Goal: Task Accomplishment & Management: Use online tool/utility

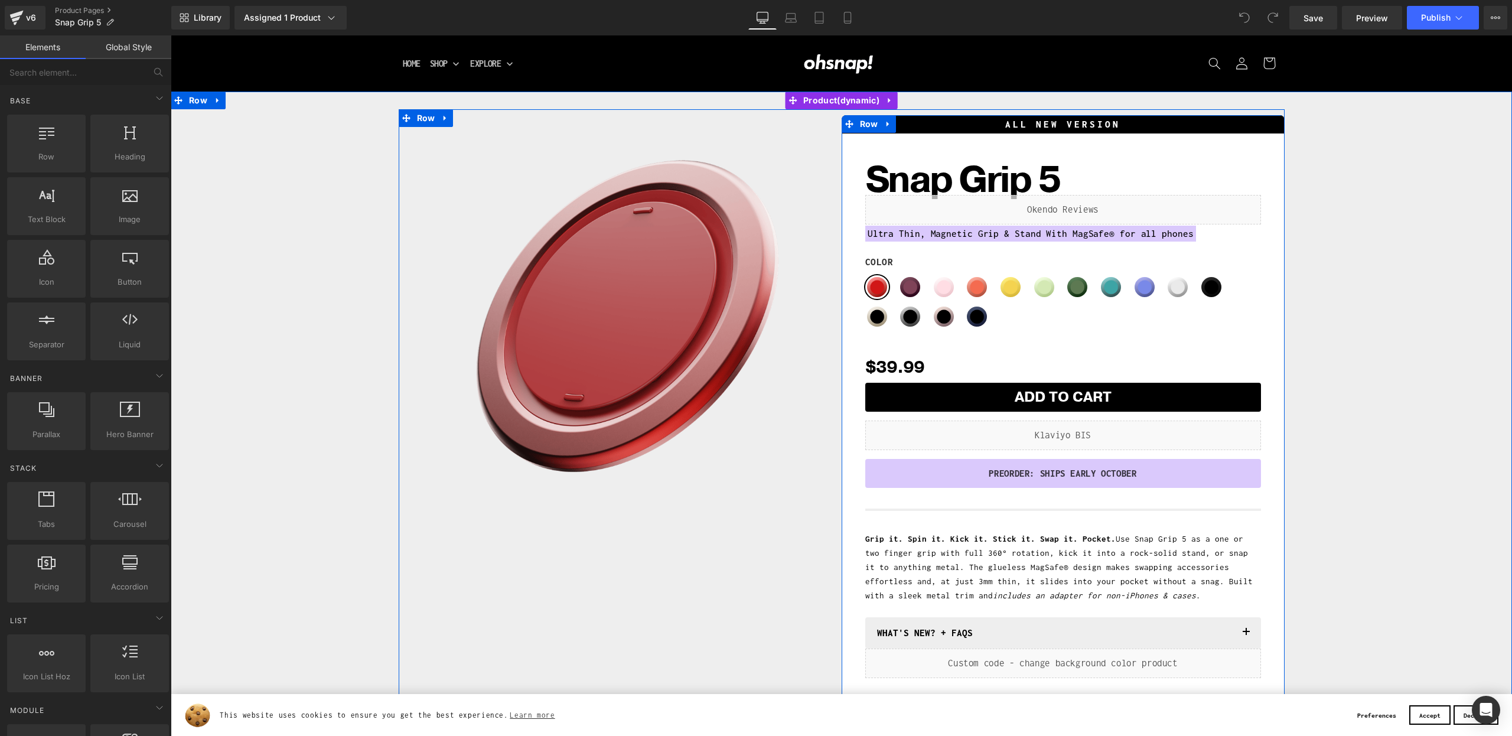
click at [998, 472] on p "PREORDER: SHIPS EARLY OCTOBER" at bounding box center [1063, 474] width 378 height 18
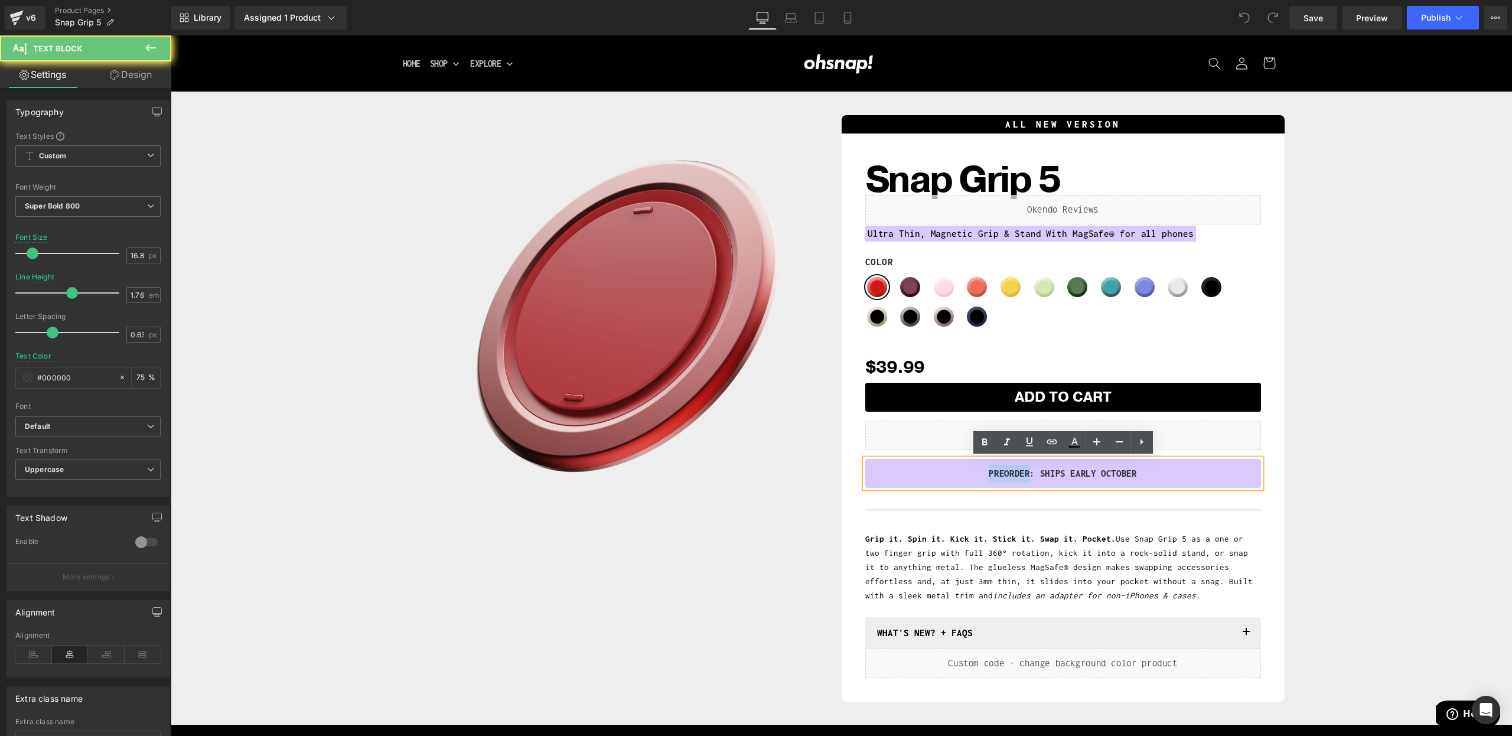
click at [998, 472] on p "PREORDER: SHIPS EARLY OCTOBER" at bounding box center [1063, 474] width 378 height 18
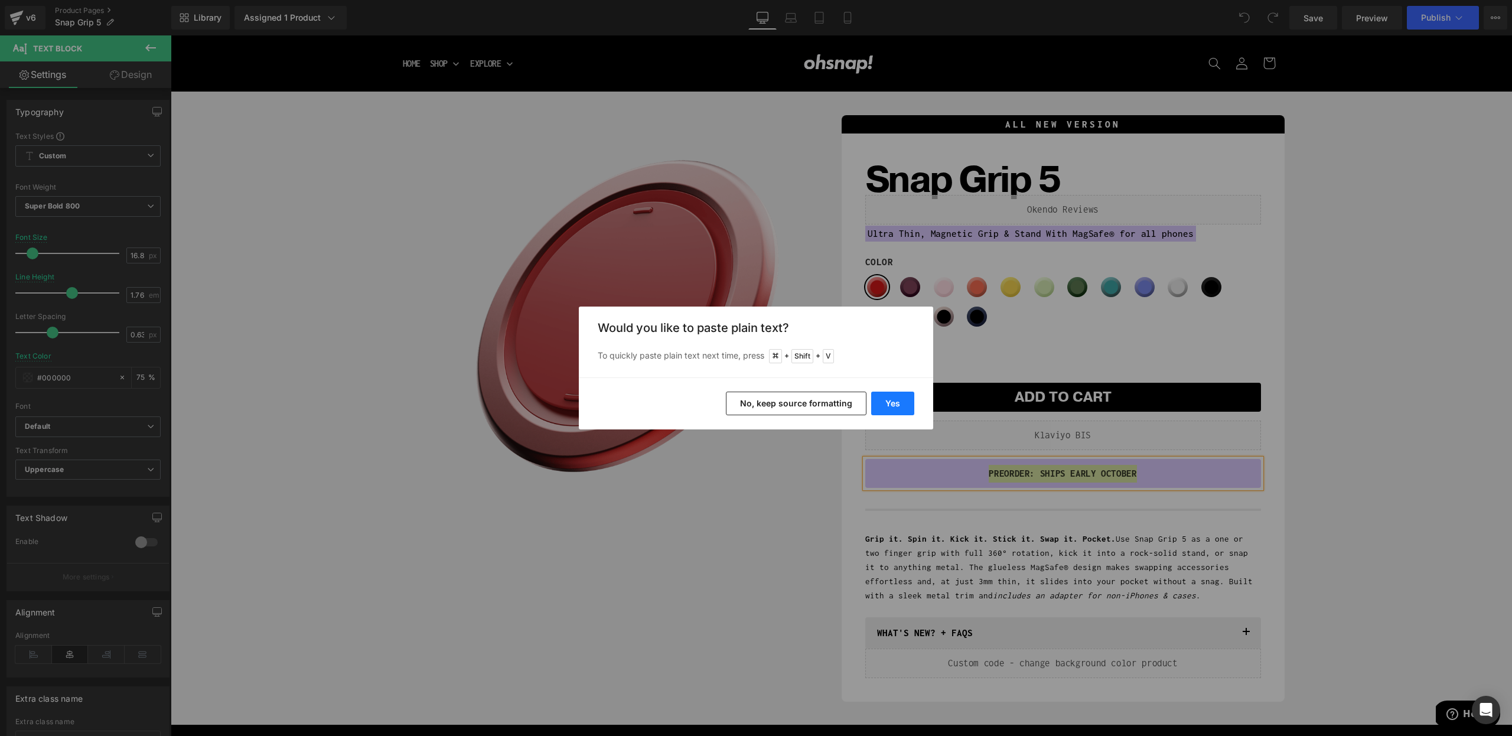
click at [880, 401] on button "Yes" at bounding box center [892, 404] width 43 height 24
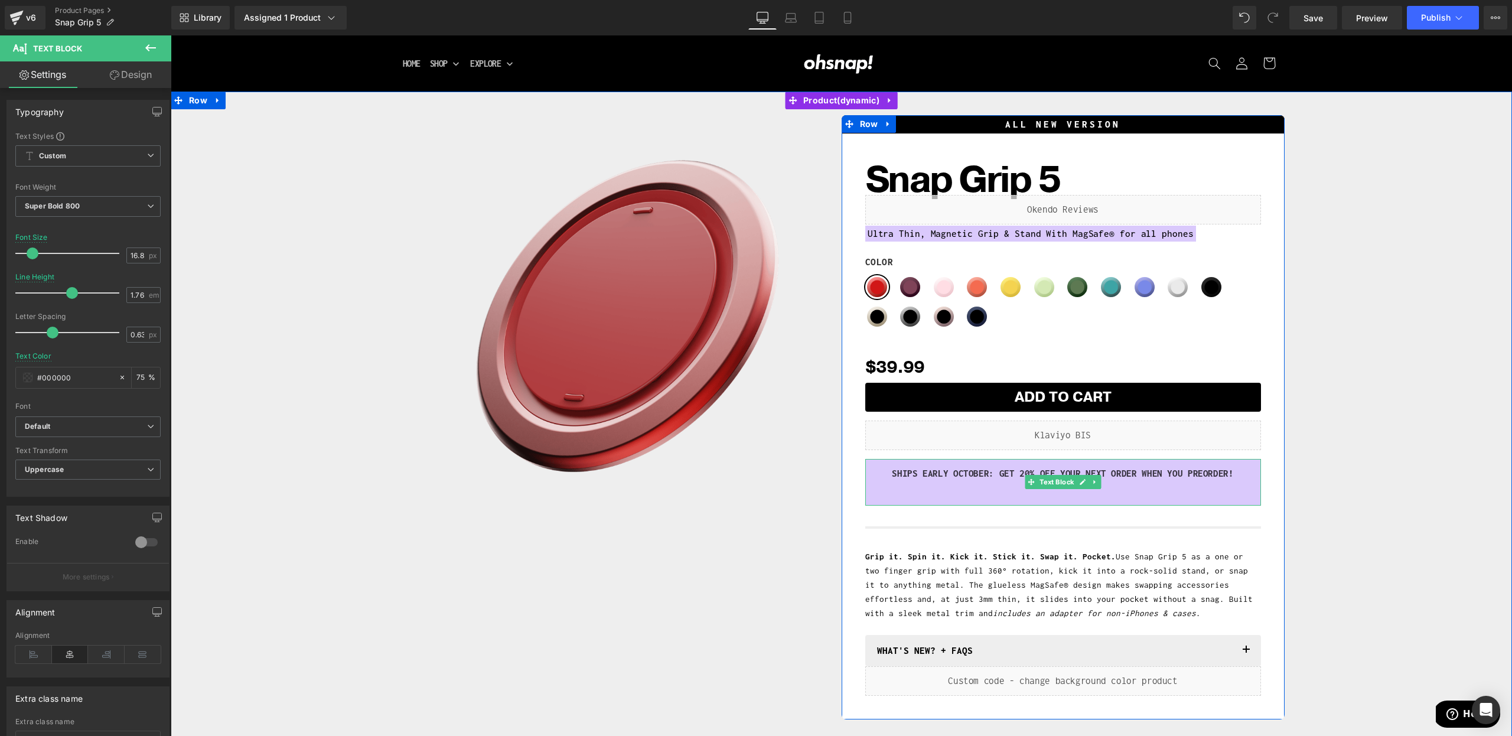
click at [907, 500] on div "SHIPS EARLY OCTOBER: GET 20% Off YOUR NEXT ORDER WHEN YOU Preorder!" at bounding box center [1063, 482] width 396 height 47
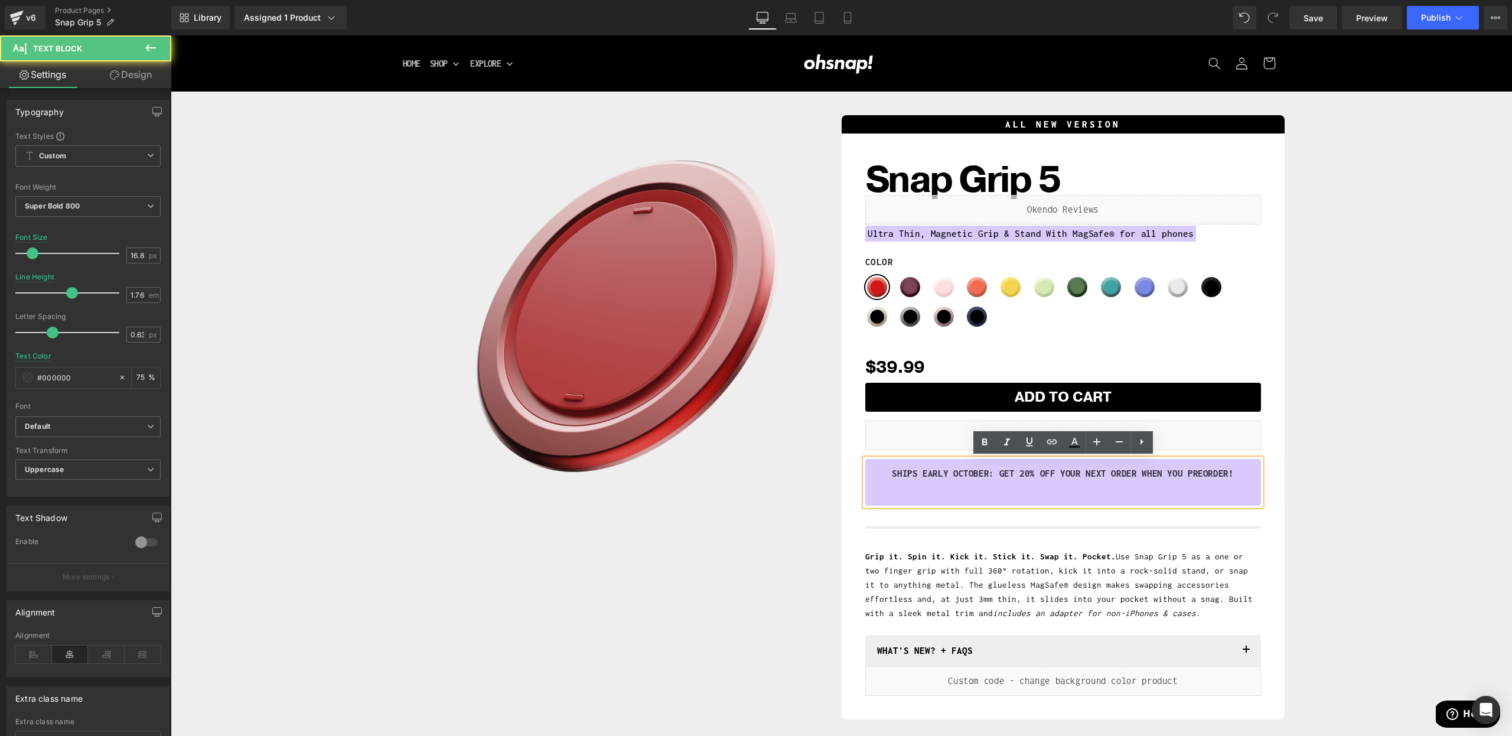
click at [909, 495] on p at bounding box center [1063, 491] width 378 height 18
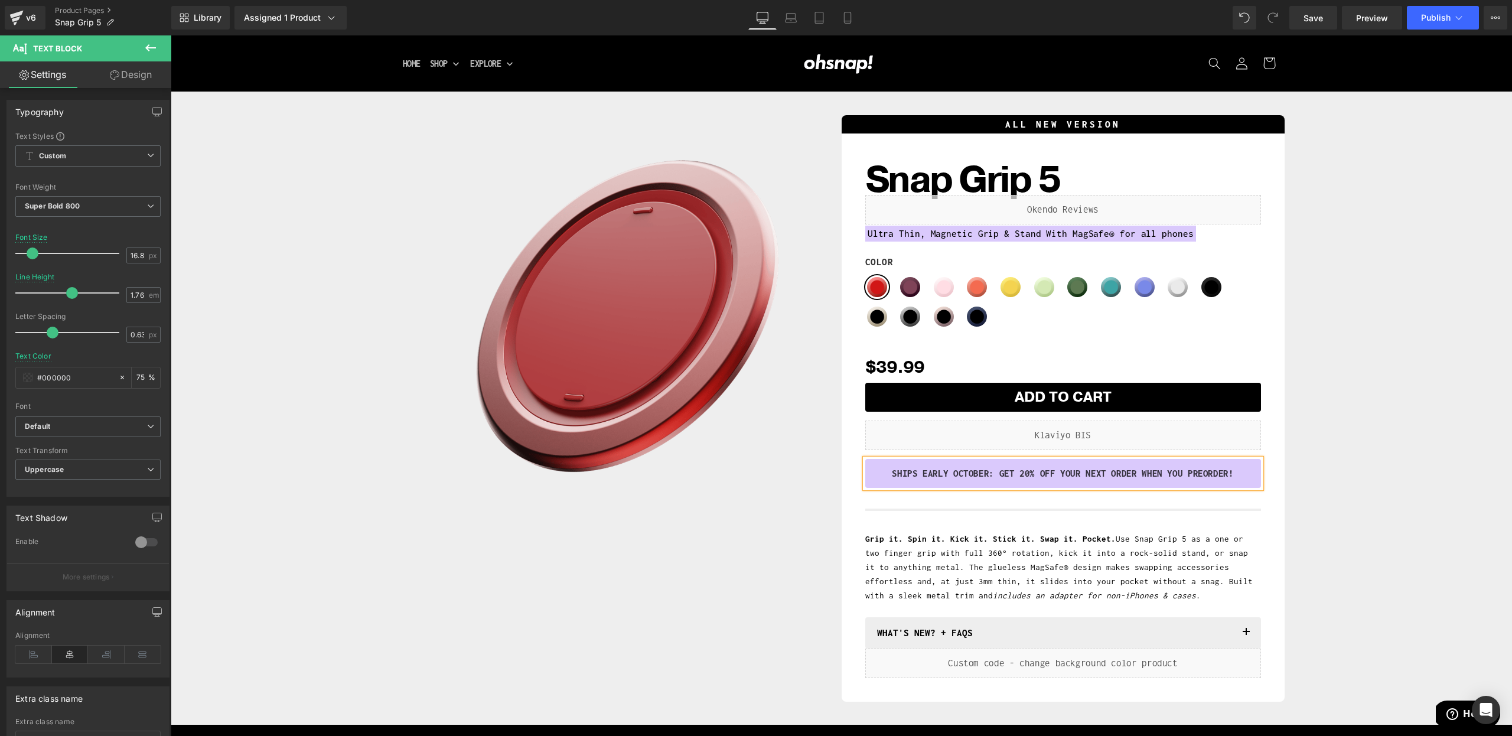
click at [937, 478] on p "SHIPS EARLY OCTOBER: GET 20% Off YOUR NEXT ORDER WHEN YOU Preorder!" at bounding box center [1063, 474] width 378 height 18
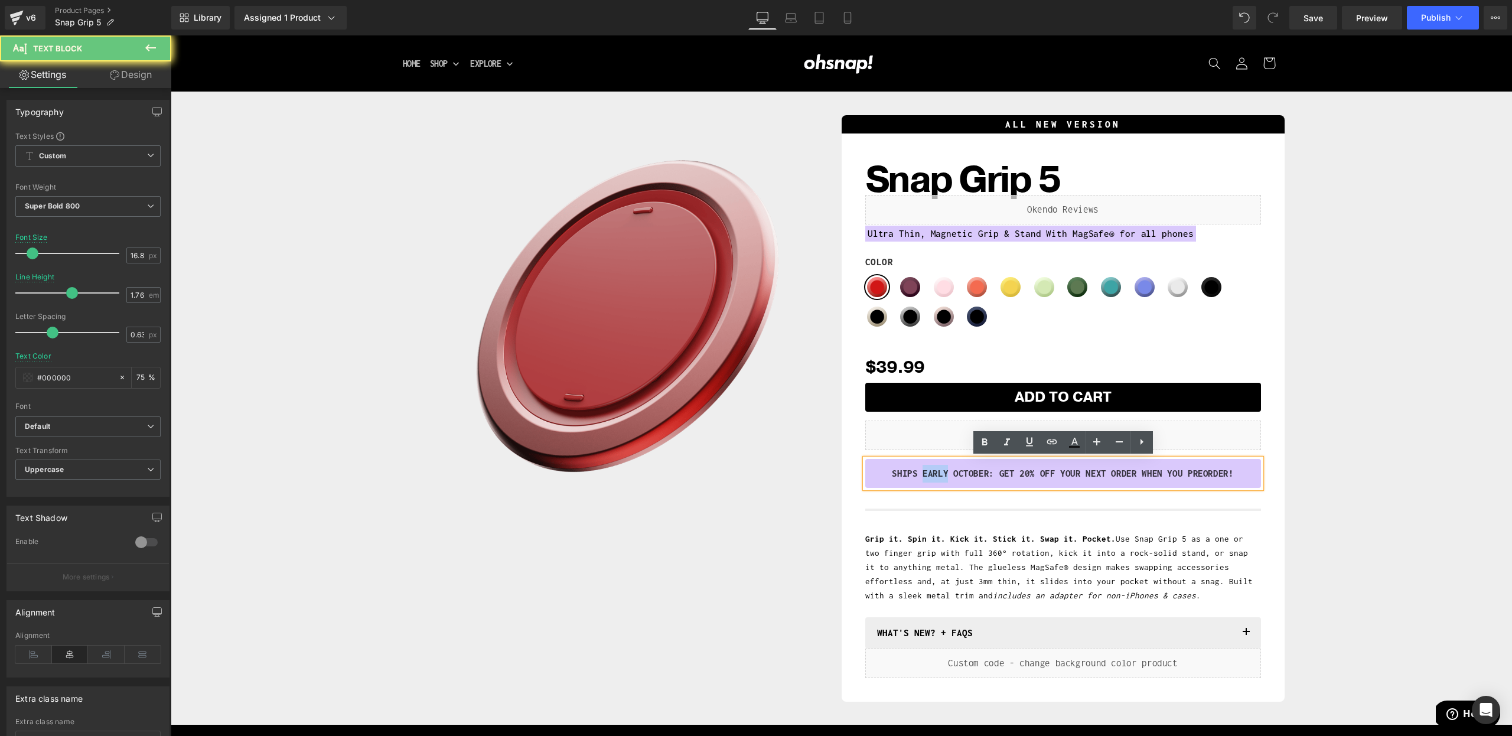
click at [937, 478] on p "SHIPS EARLY OCTOBER: GET 20% Off YOUR NEXT ORDER WHEN YOU Preorder!" at bounding box center [1063, 474] width 378 height 18
click at [1385, 507] on div "Sale Off (P) Image Row ALL NEW VERSION Heading Snap Grip 5 (P) Title Liquid Ult…" at bounding box center [841, 405] width 1329 height 592
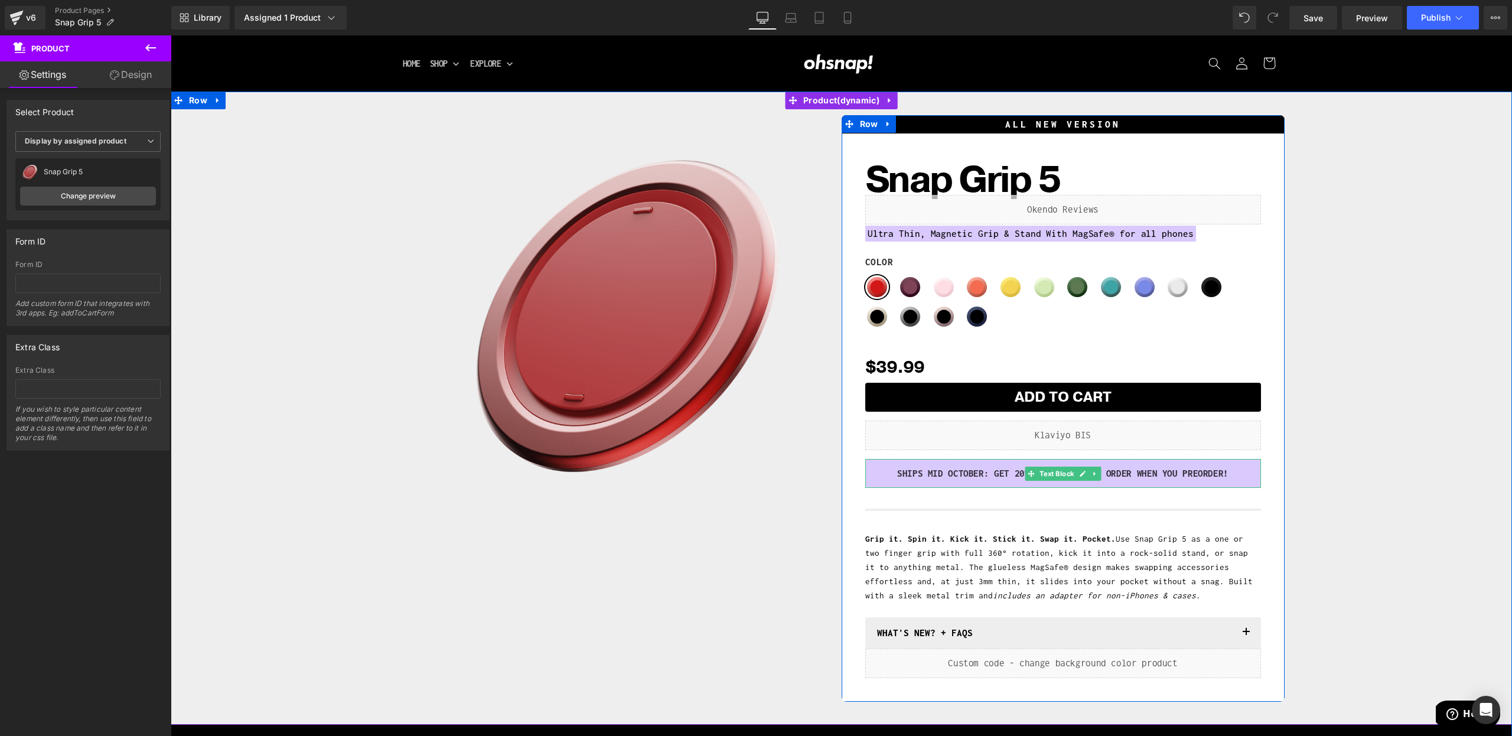
click at [1240, 477] on p "SHIPS MID OCTOBER: GET 20% Off YOUR NEXT ORDER WHEN YOU Preorder!" at bounding box center [1063, 474] width 378 height 18
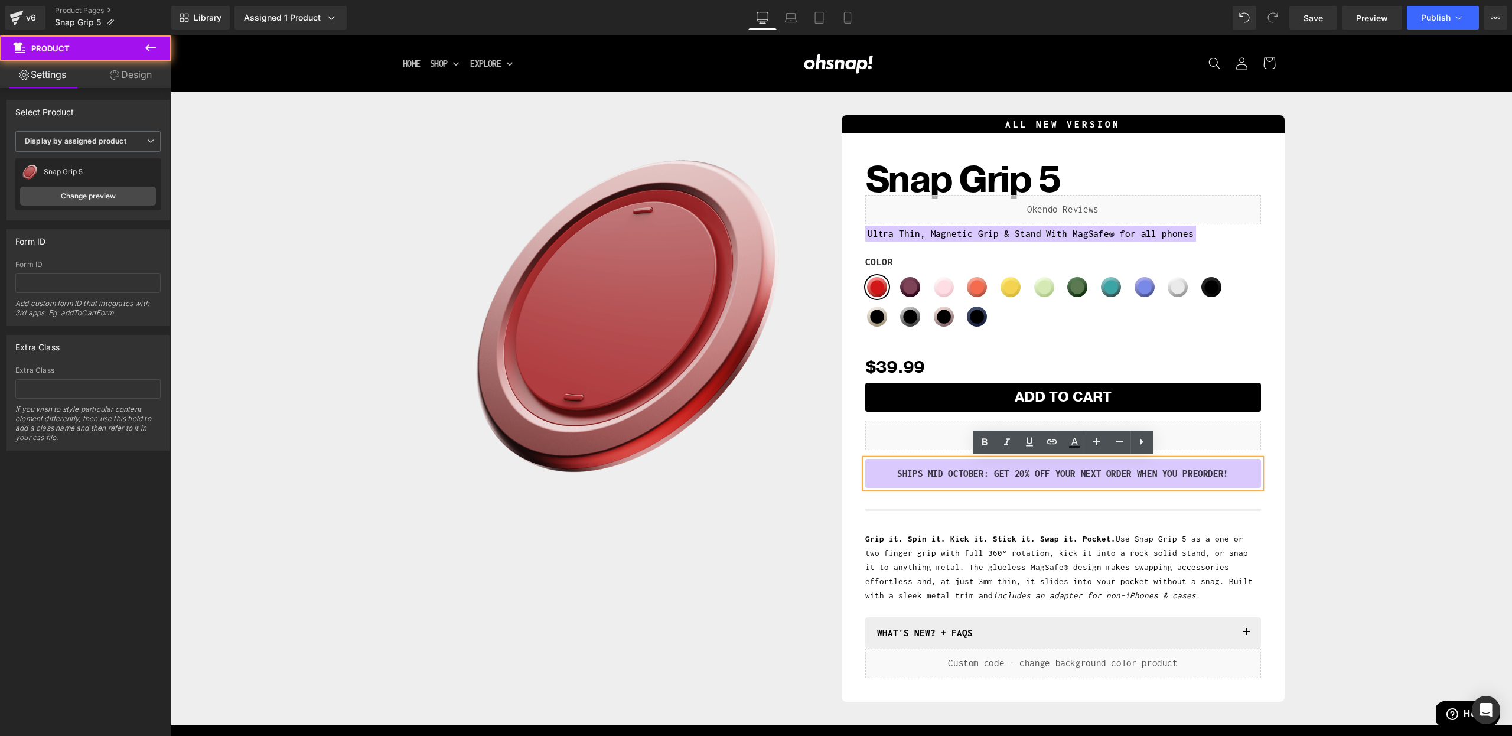
click at [1291, 475] on div "Sale Off (P) Image Row ALL NEW VERSION Heading Snap Grip 5 (P) Title Liquid Ult…" at bounding box center [841, 405] width 1329 height 592
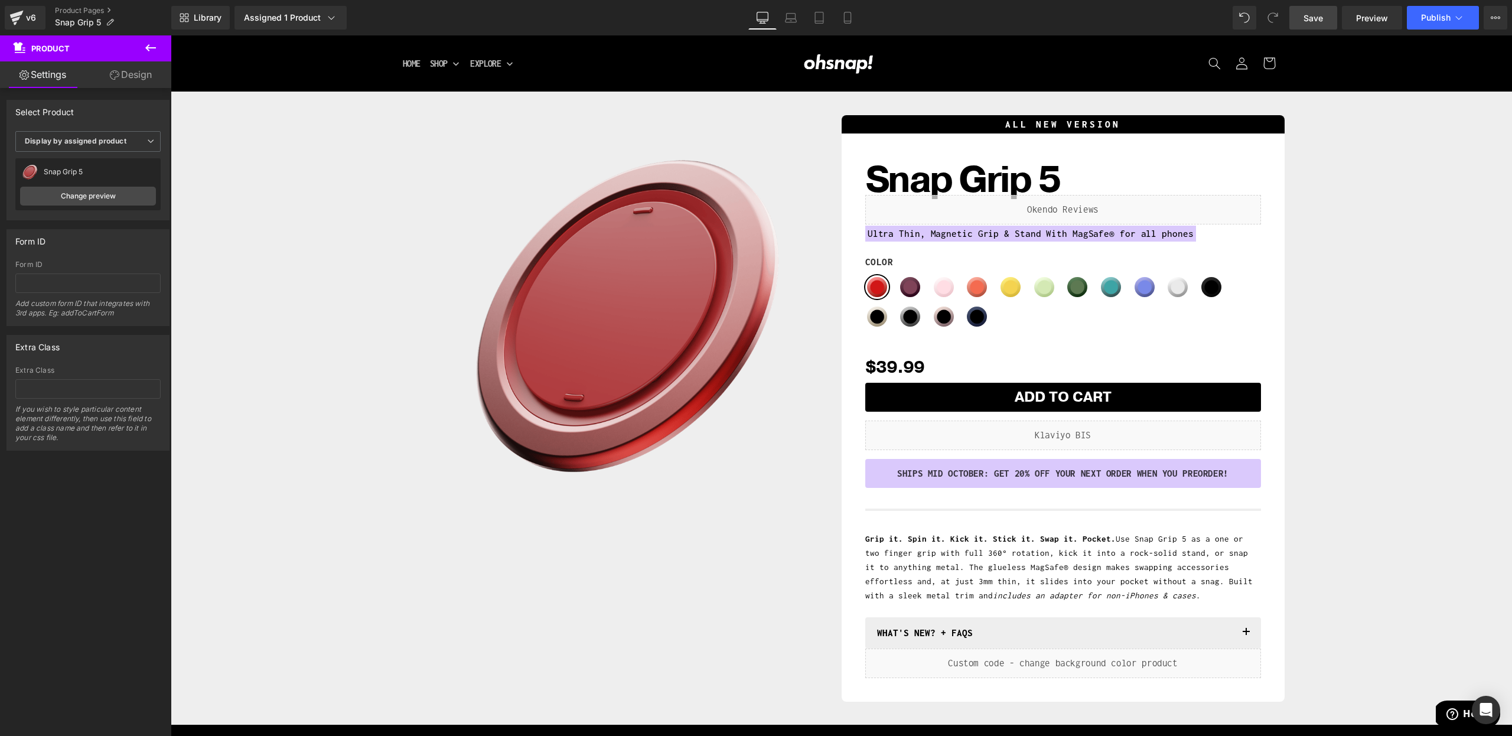
click at [1314, 18] on span "Save" at bounding box center [1312, 18] width 19 height 12
click at [1427, 27] on button "Publish" at bounding box center [1443, 18] width 72 height 24
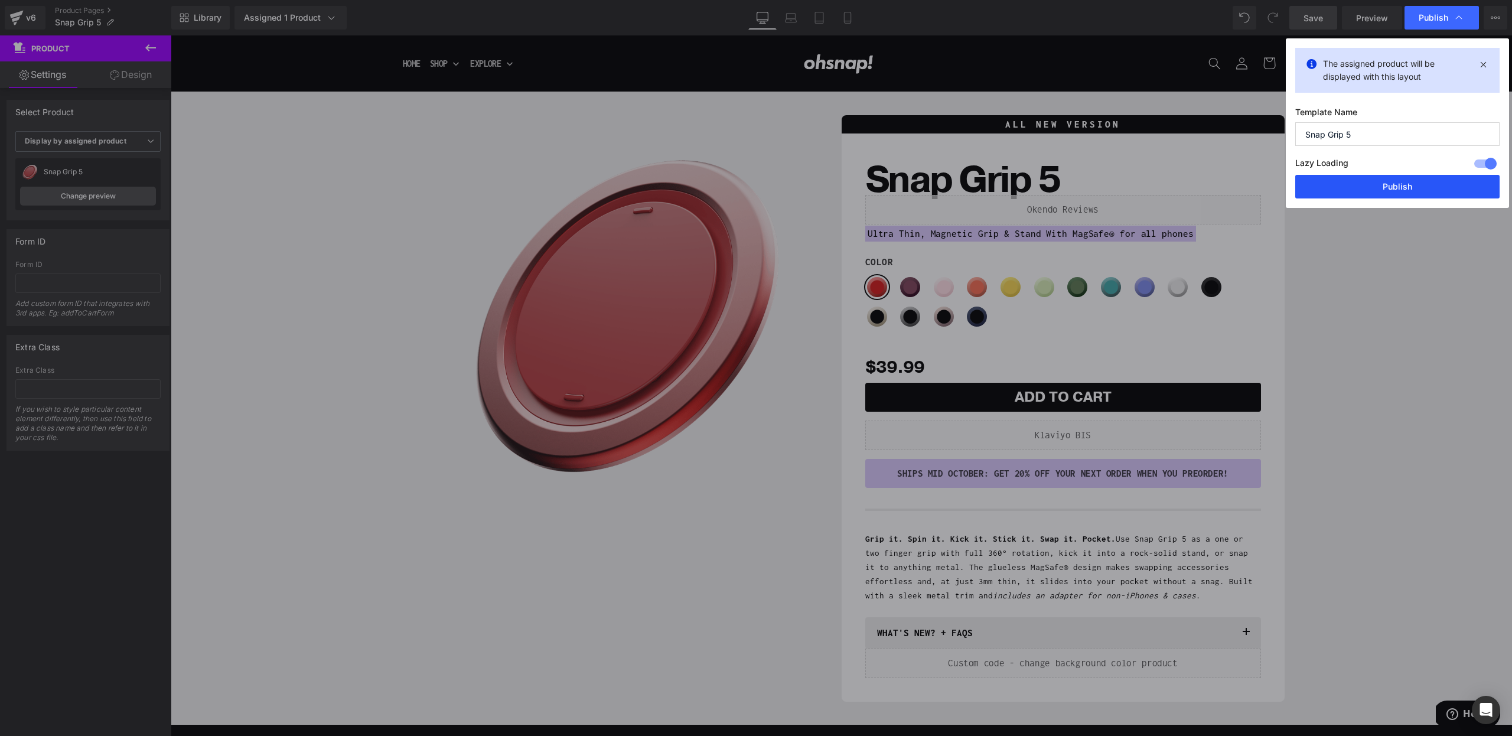
drag, startPoint x: 1396, startPoint y: 190, endPoint x: 827, endPoint y: 282, distance: 576.2
click at [1396, 190] on button "Publish" at bounding box center [1397, 187] width 204 height 24
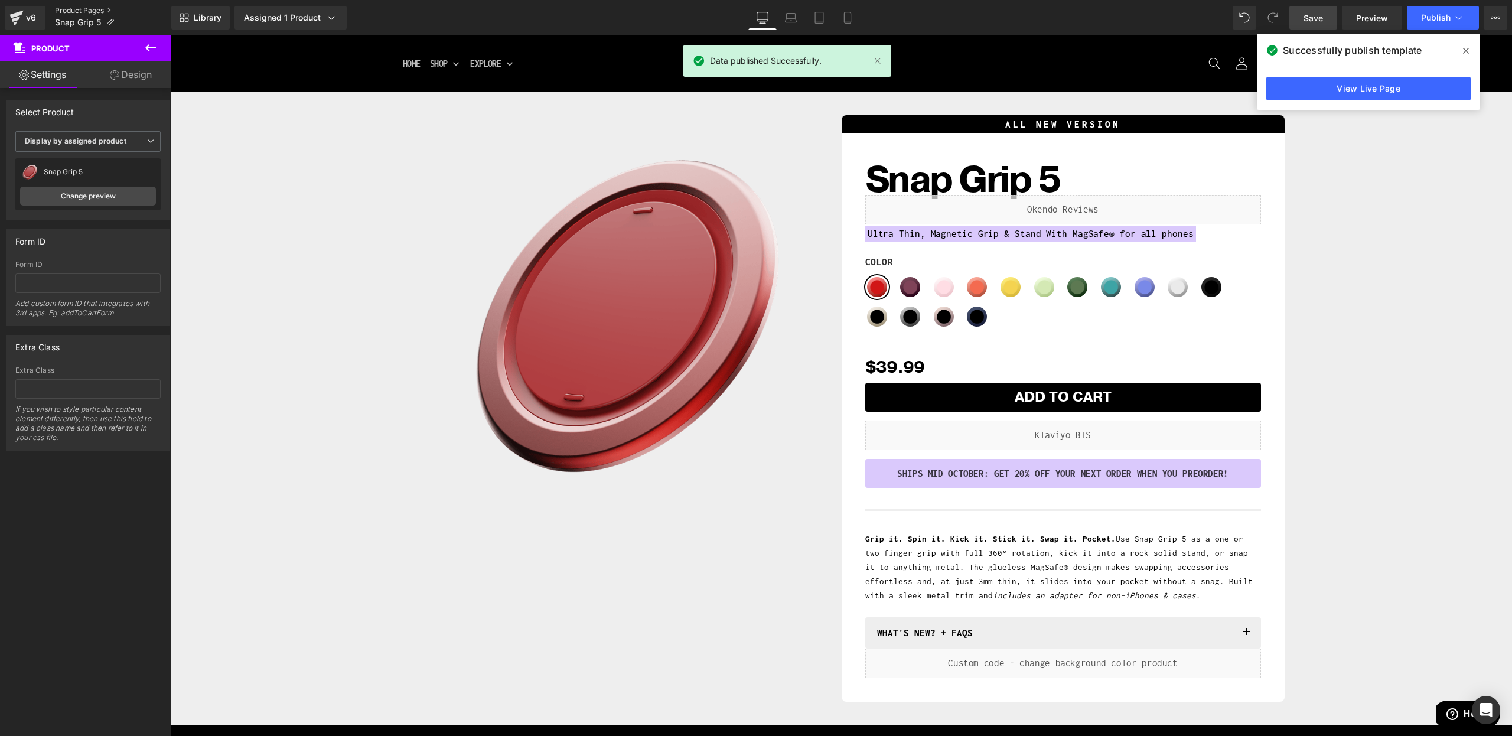
click at [73, 10] on link "Product Pages" at bounding box center [113, 10] width 116 height 9
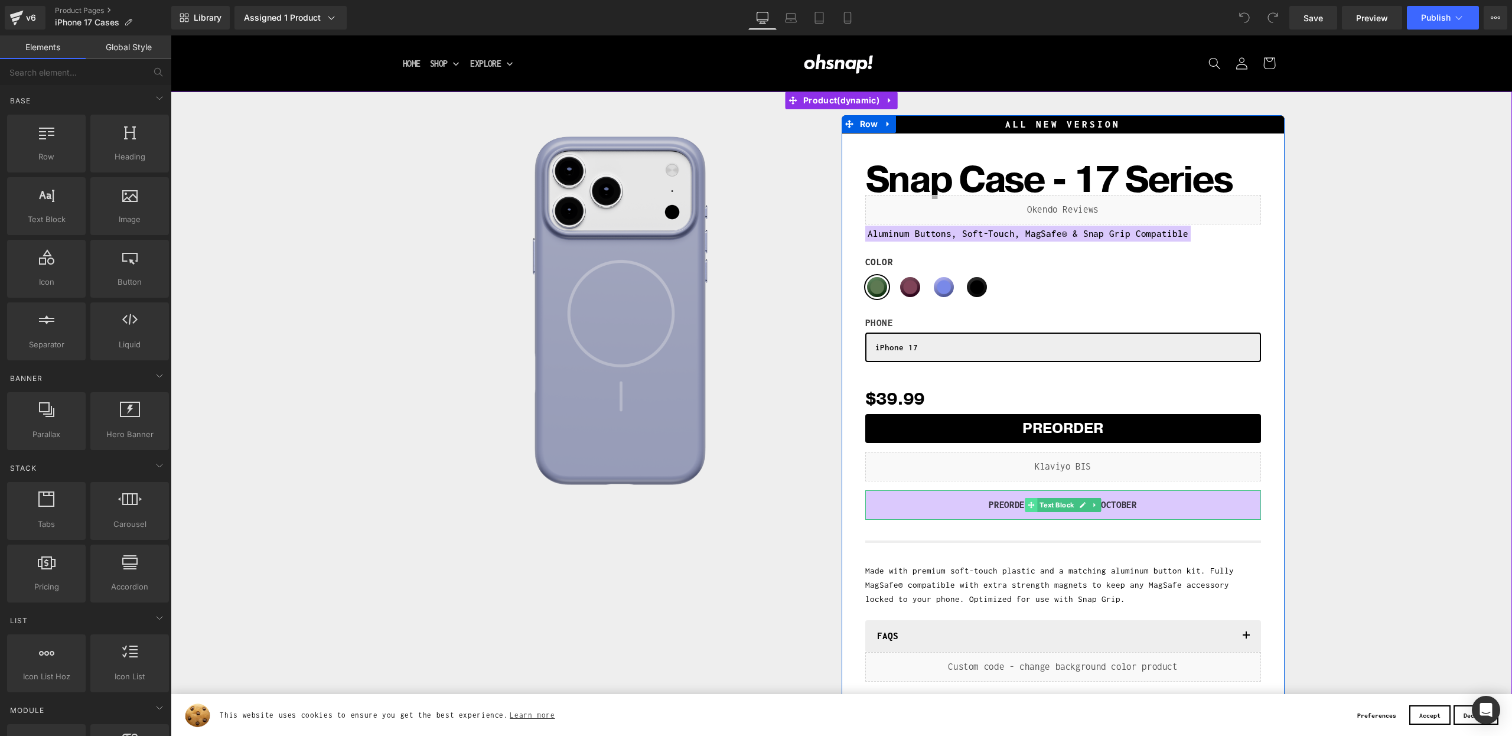
click at [1028, 506] on icon at bounding box center [1031, 504] width 6 height 7
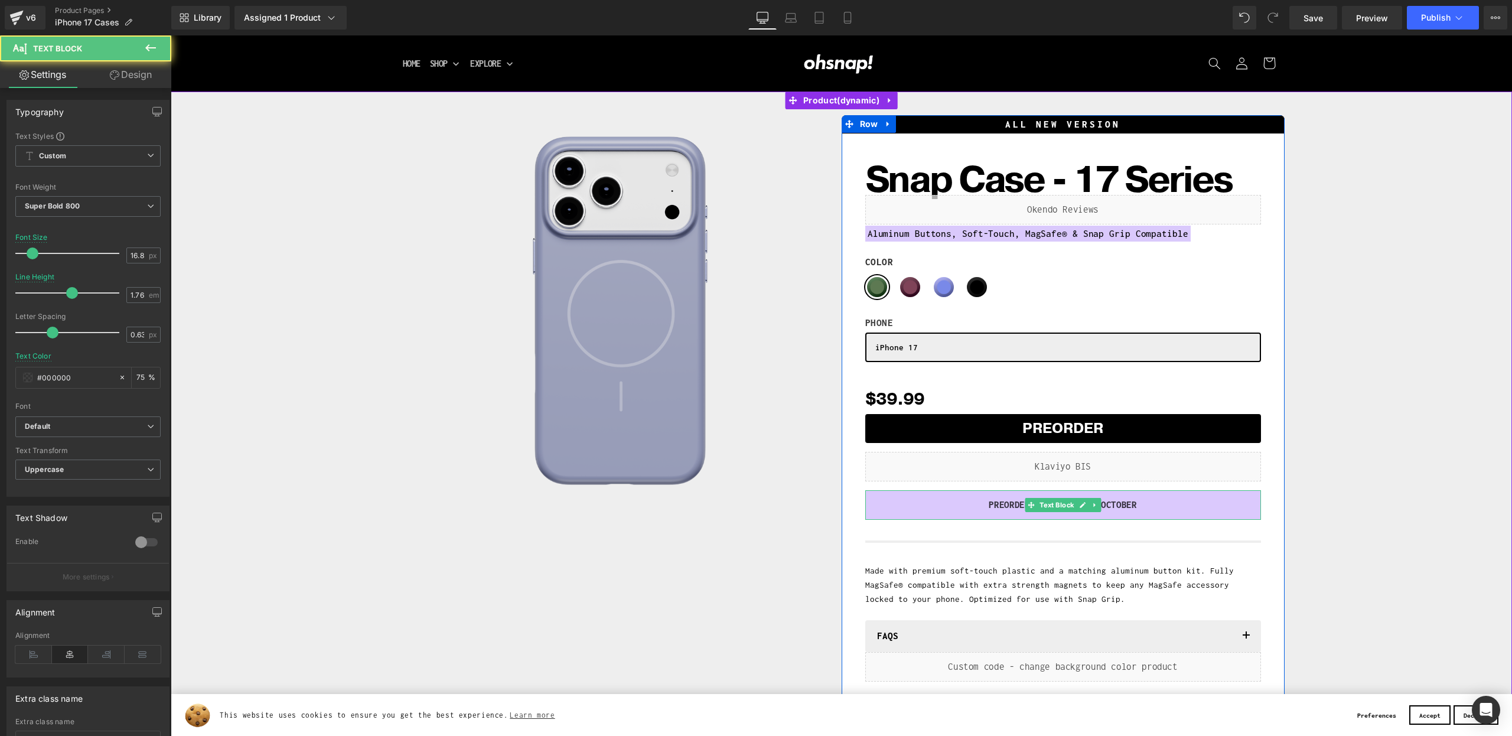
click at [1003, 506] on p "PREORDER: SHIPS EARLY OCTOBER" at bounding box center [1063, 505] width 378 height 18
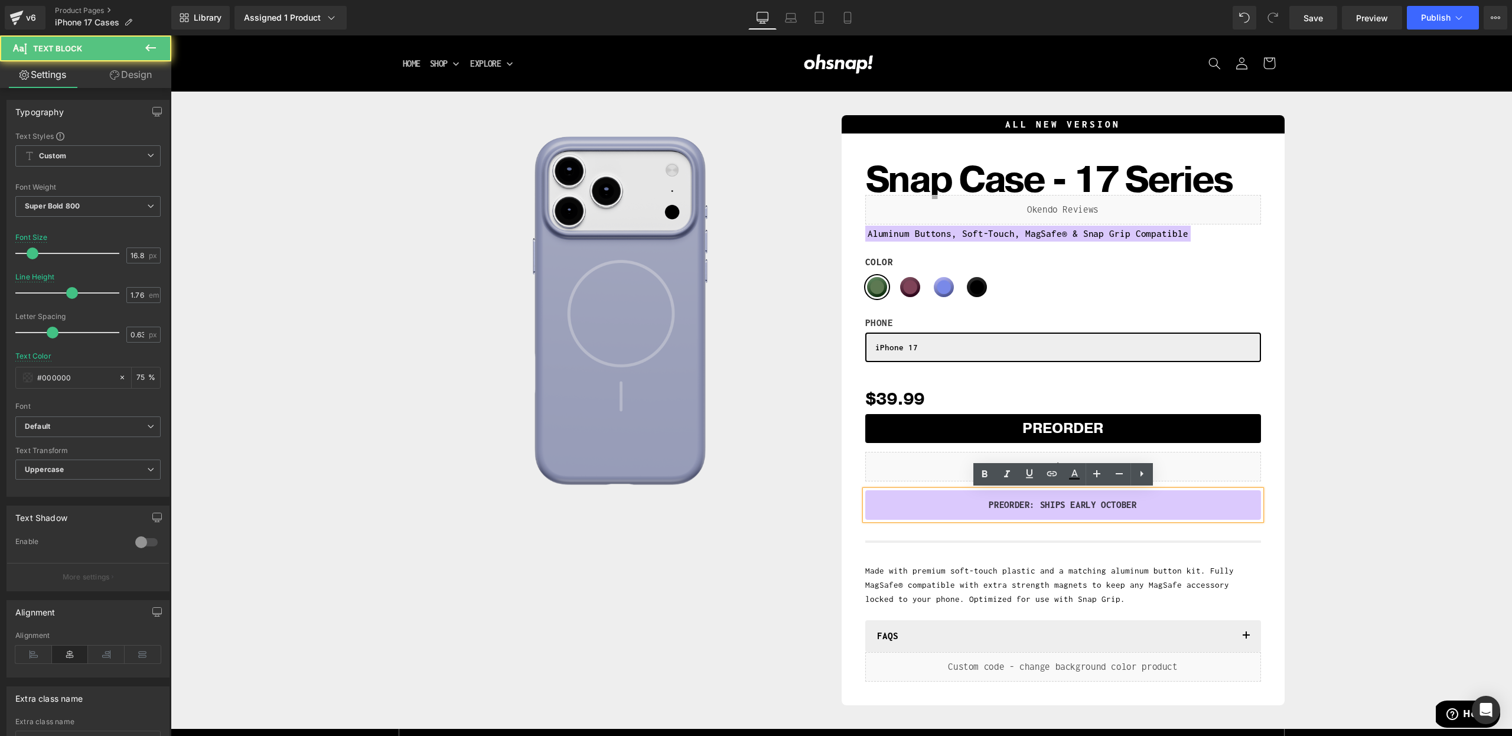
click at [1082, 509] on p "PREORDER: SHIPS EARLY OCTOBER" at bounding box center [1063, 505] width 378 height 18
click at [1079, 511] on p "PREORDER: SHIPS EARLY OCTOBER" at bounding box center [1063, 505] width 378 height 18
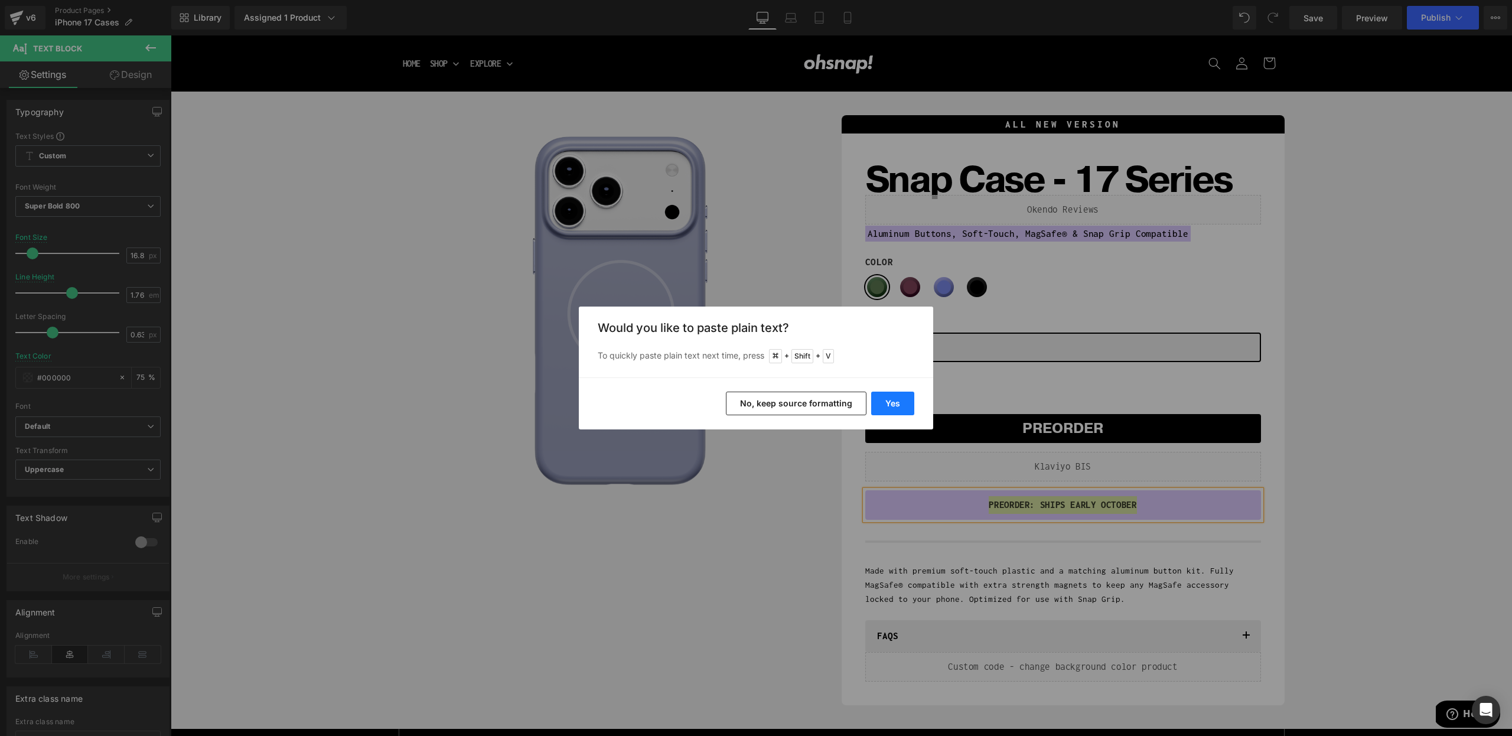
click at [904, 398] on button "Yes" at bounding box center [892, 404] width 43 height 24
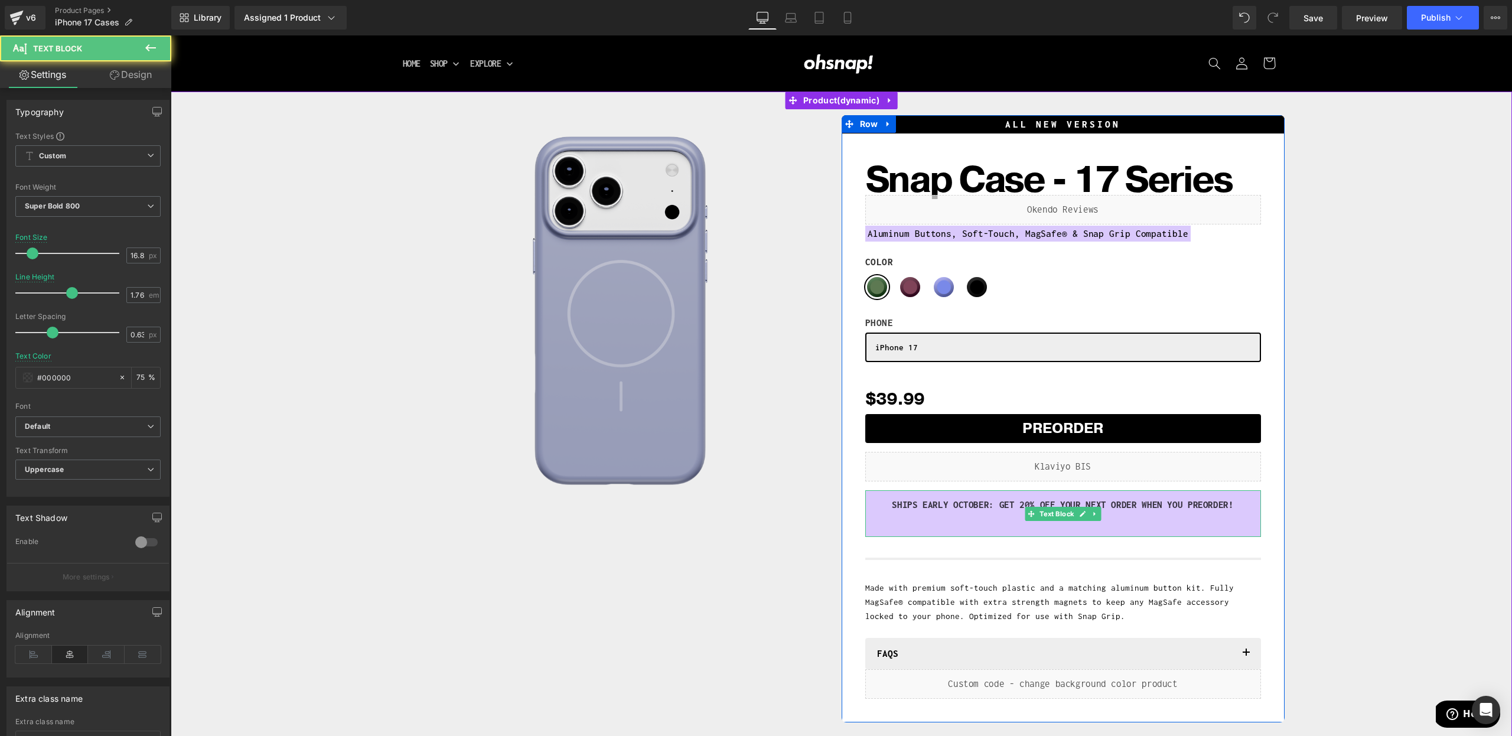
click at [966, 519] on p at bounding box center [1063, 523] width 378 height 18
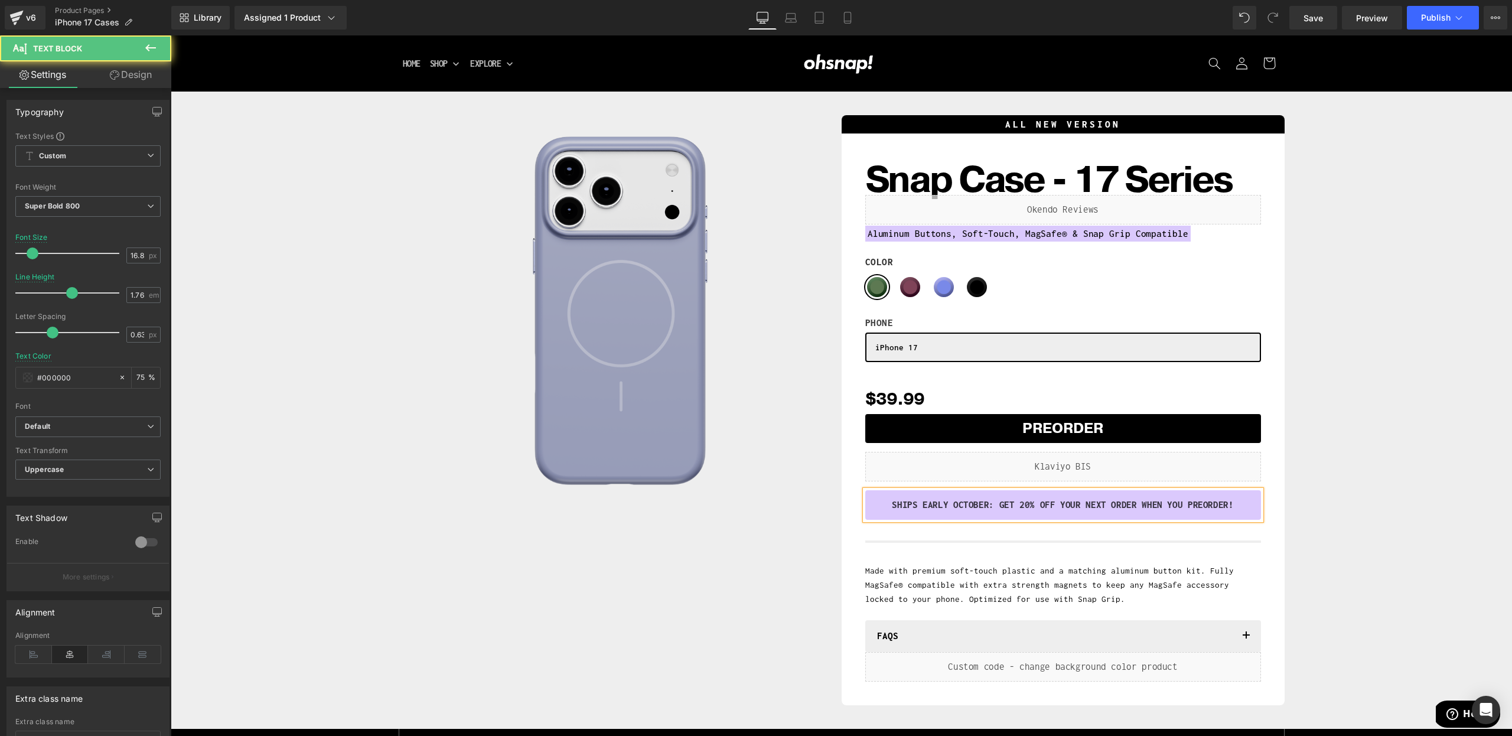
click at [938, 507] on p "SHIPS EARLY OCTOBER: GET 20% Off YOUR NEXT ORDER WHEN YOU Preorder!" at bounding box center [1063, 505] width 378 height 18
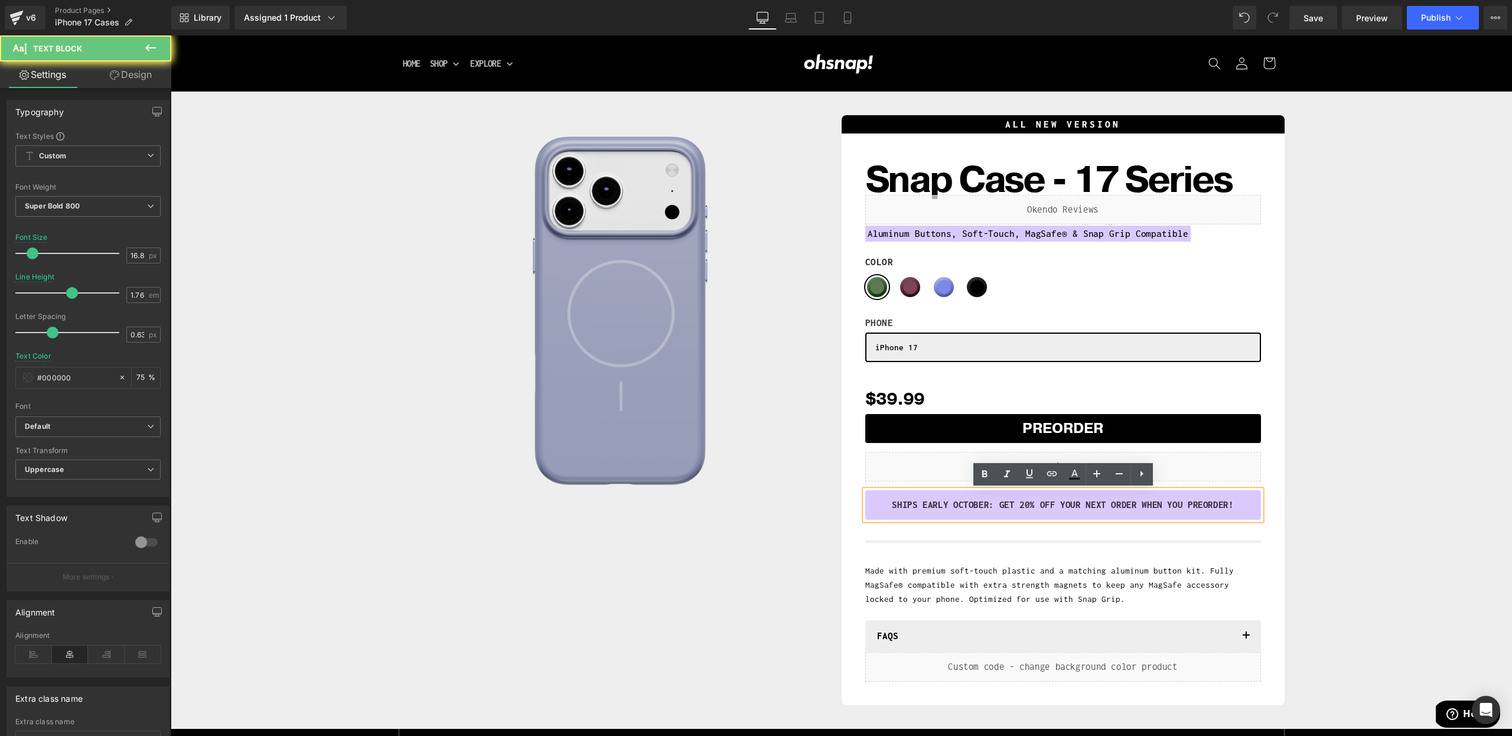
click at [1002, 516] on div "SHIPS EARLY OCTOBER: GET 20% Off YOUR NEXT ORDER WHEN YOU Preorder!" at bounding box center [1063, 505] width 396 height 30
click at [1297, 508] on div "Sale Off (P) Image Row ALL NEW VERSION Heading Snap Case - 17 Series (P) Title …" at bounding box center [841, 407] width 1329 height 596
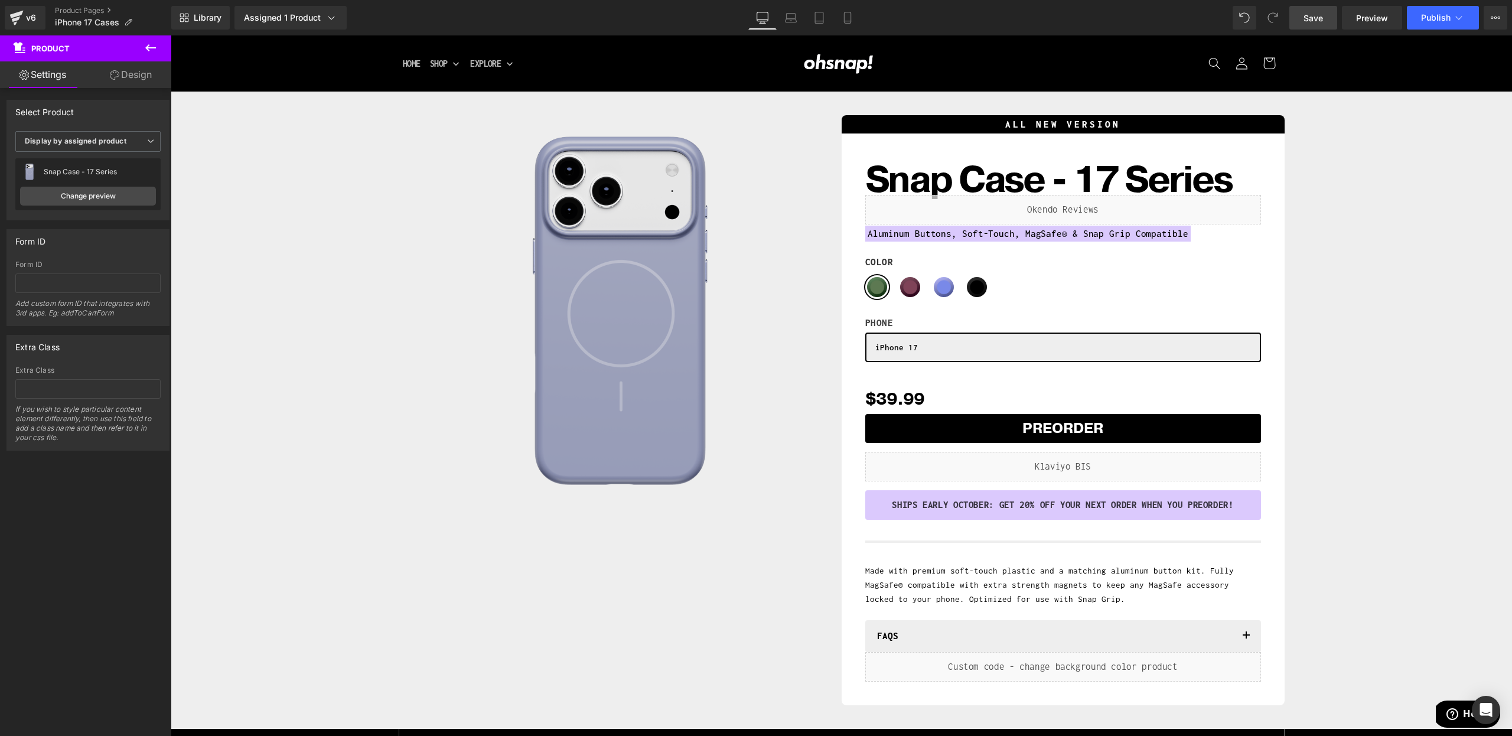
click at [1303, 26] on link "Save" at bounding box center [1313, 18] width 48 height 24
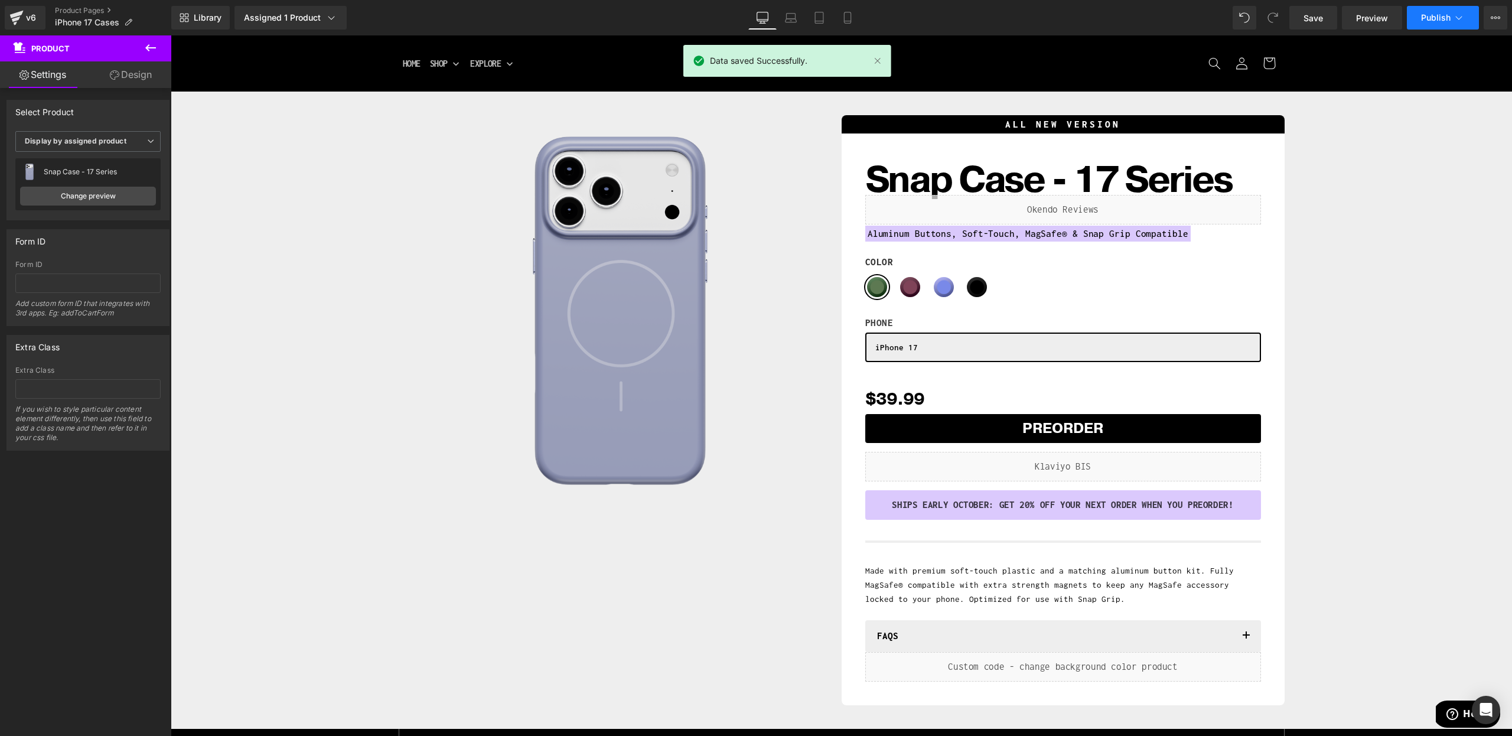
click at [1436, 24] on button "Publish" at bounding box center [1443, 18] width 72 height 24
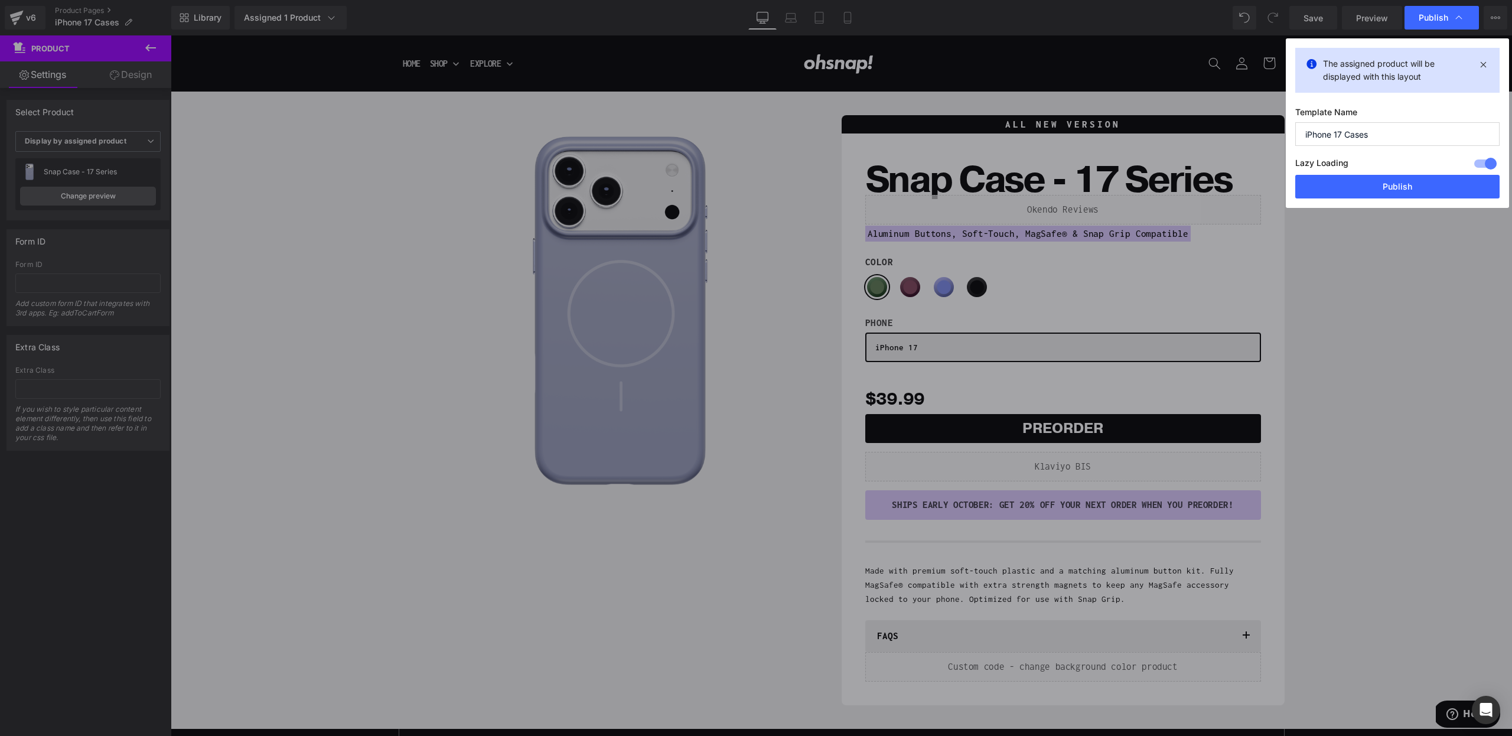
click at [1401, 173] on div "Lazy Loading Build Upgrade plan to unlock" at bounding box center [1397, 164] width 204 height 19
drag, startPoint x: 1367, startPoint y: 194, endPoint x: 1193, endPoint y: 160, distance: 176.9
click at [1367, 194] on button "Publish" at bounding box center [1397, 187] width 204 height 24
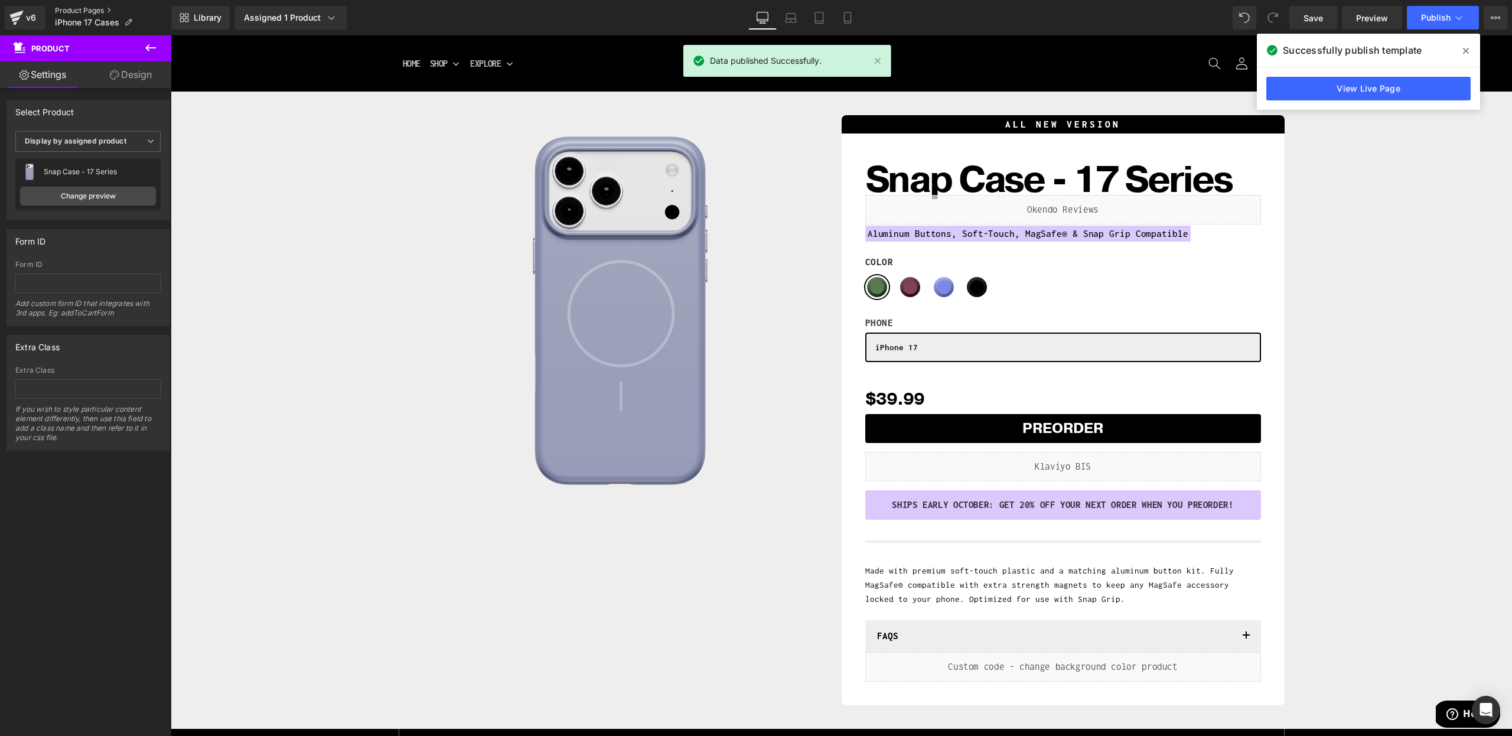
click at [80, 14] on link "Product Pages" at bounding box center [113, 10] width 116 height 9
